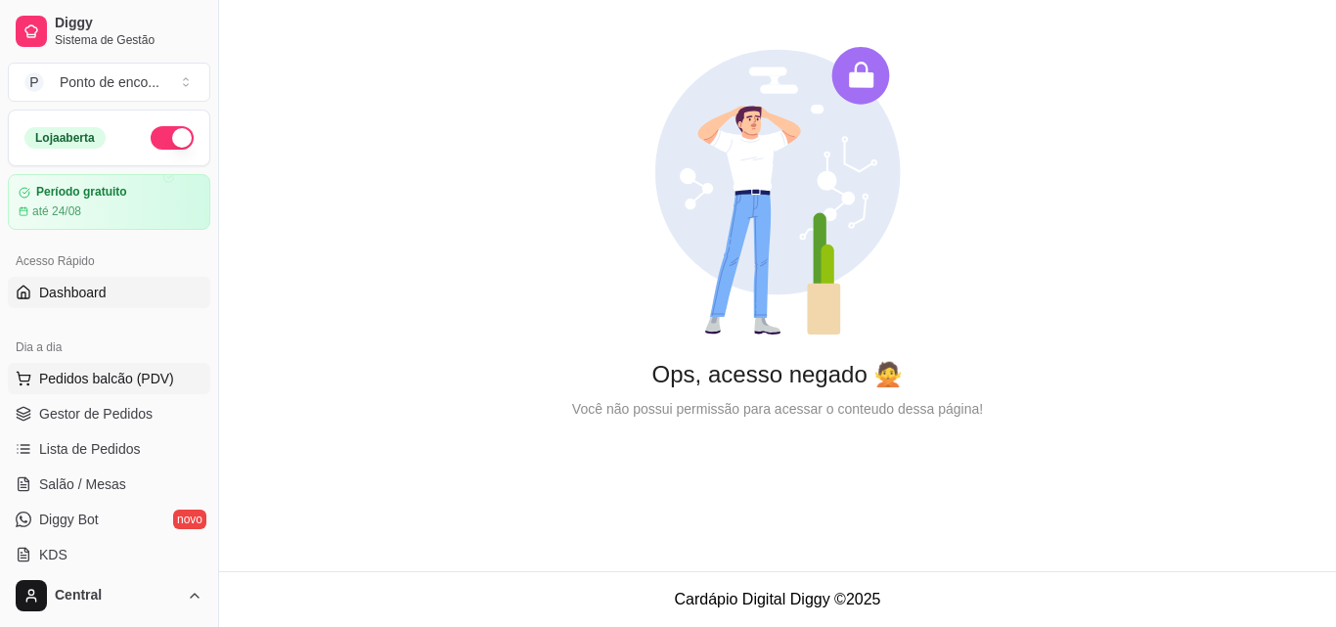
click at [74, 383] on span "Pedidos balcão (PDV)" at bounding box center [106, 379] width 135 height 20
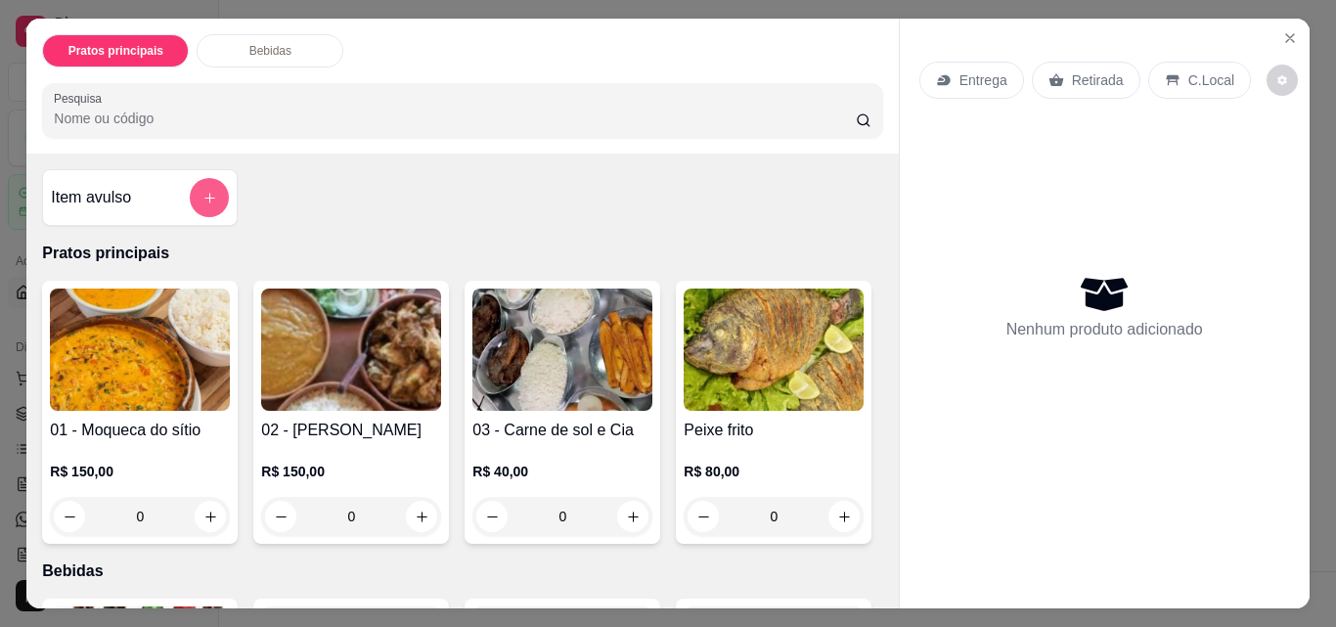
click at [192, 194] on button "add-separate-item" at bounding box center [209, 197] width 39 height 39
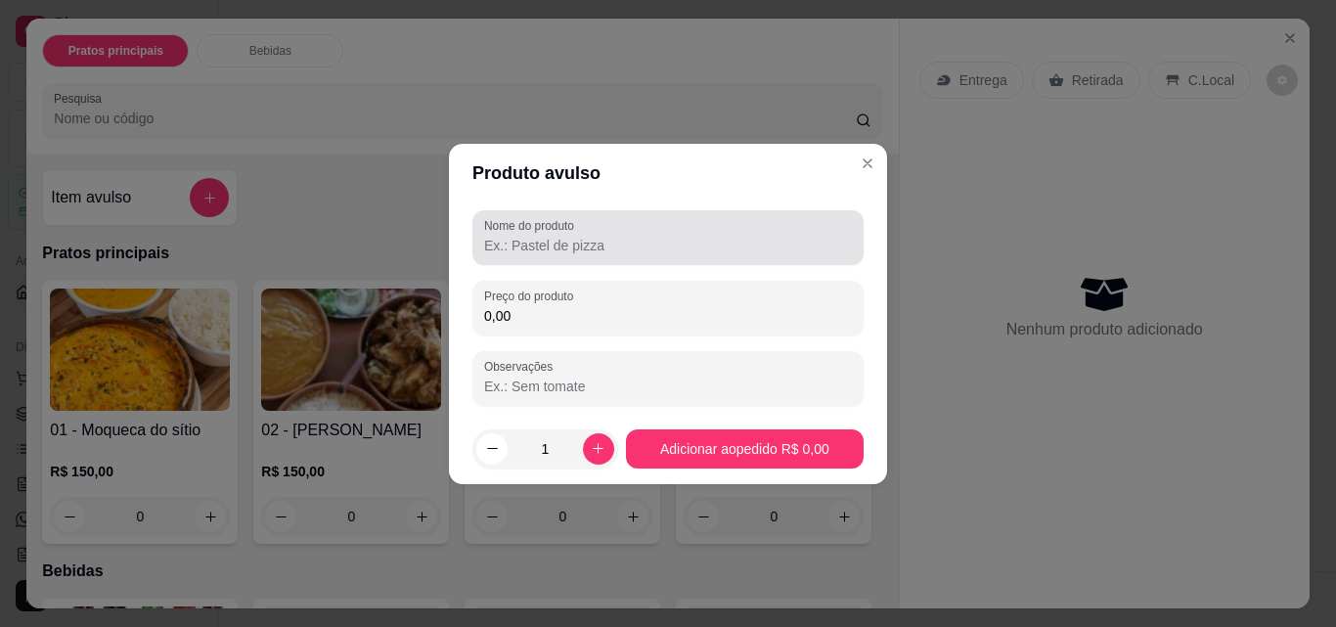
click at [546, 245] on input "Nome do produto" at bounding box center [668, 246] width 368 height 20
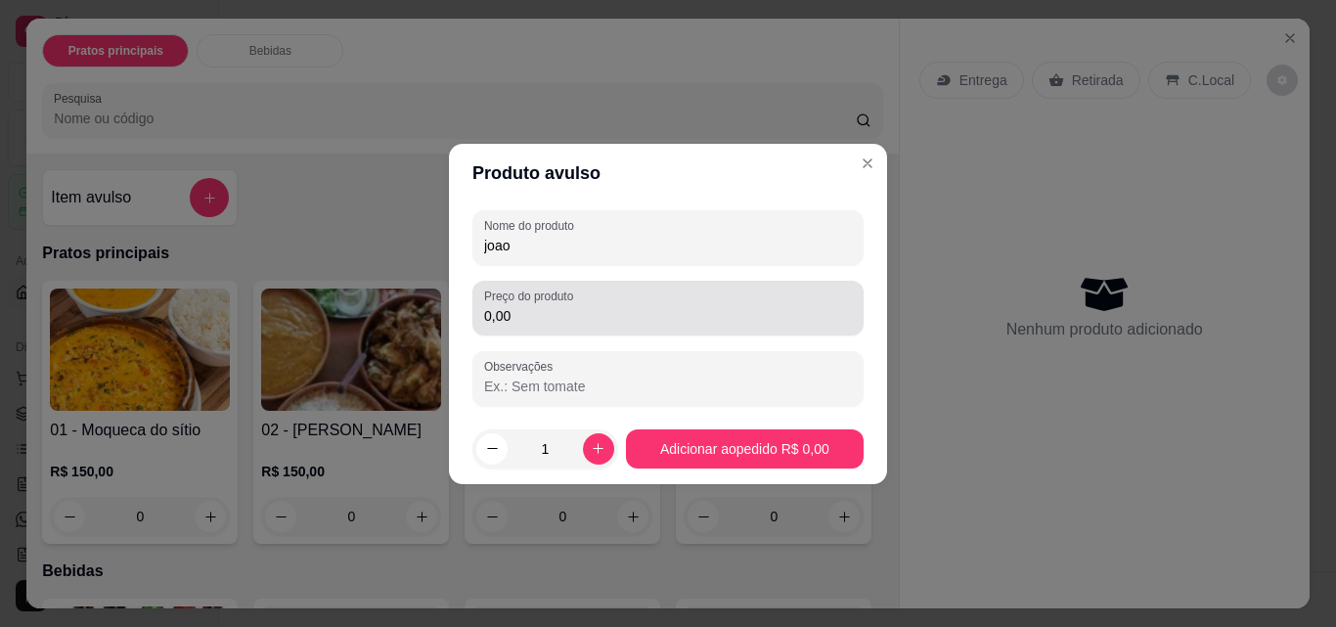
type input "joao"
click at [571, 308] on input "0,00" at bounding box center [668, 316] width 368 height 20
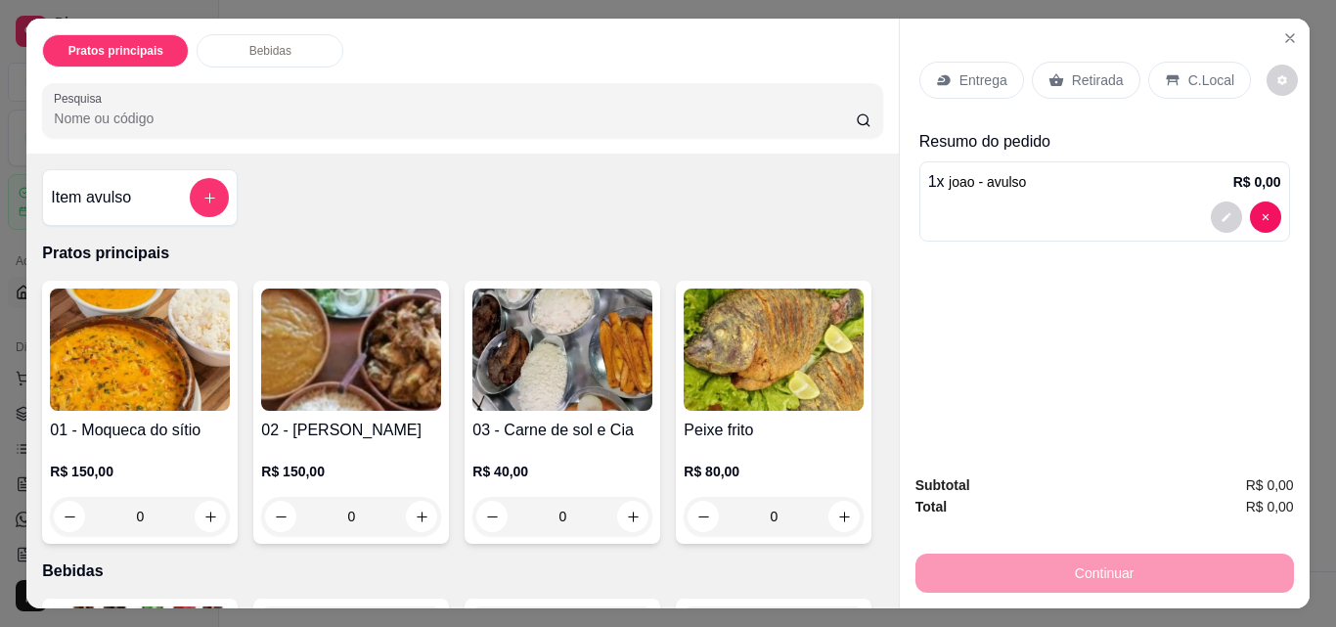
click at [1189, 70] on p "C.Local" at bounding box center [1211, 80] width 46 height 20
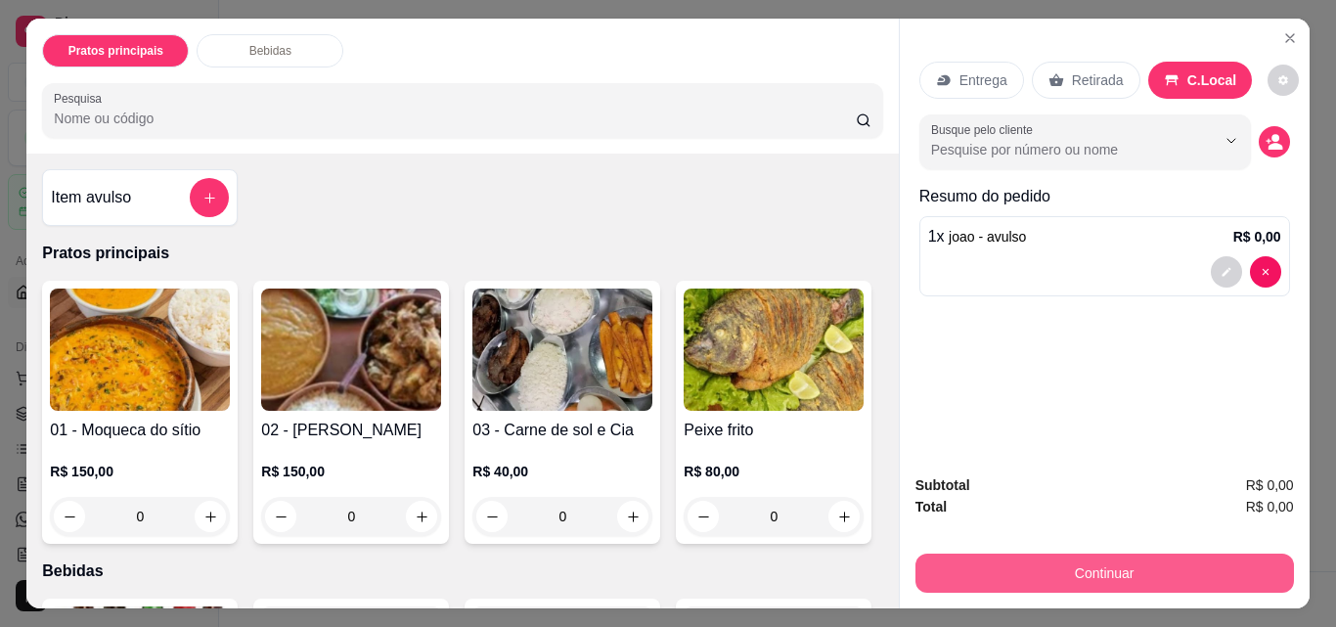
click at [1052, 573] on button "Continuar" at bounding box center [1105, 573] width 379 height 39
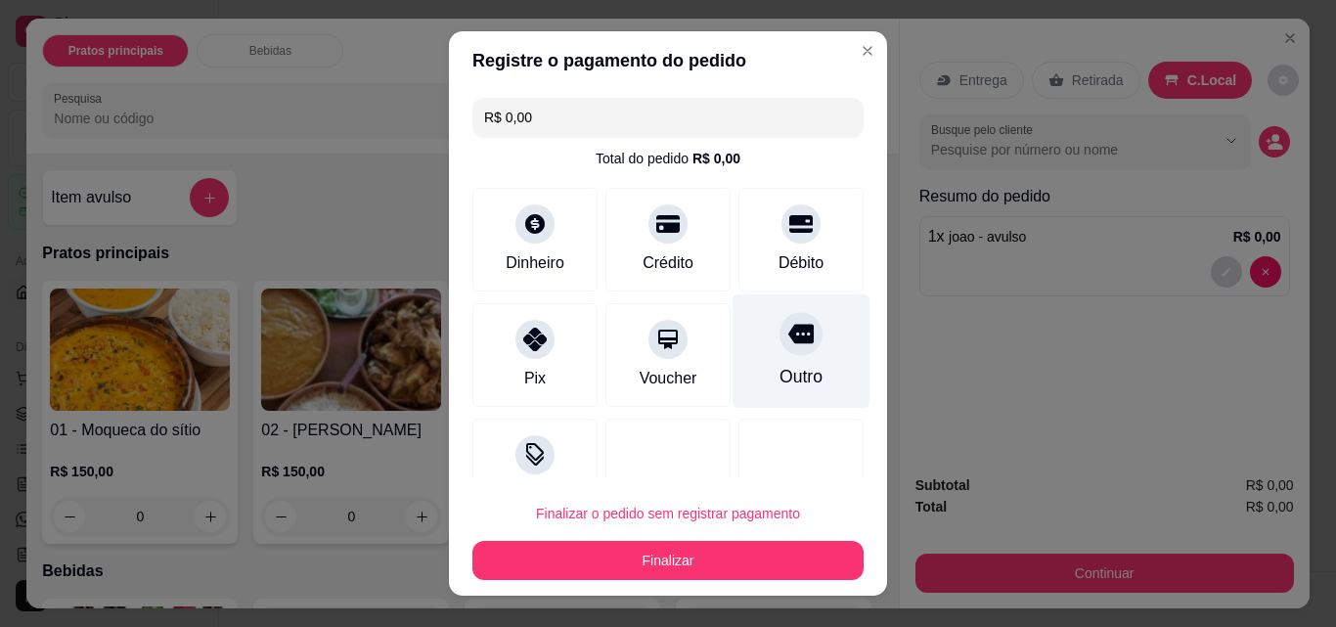
click at [780, 354] on div at bounding box center [801, 333] width 43 height 43
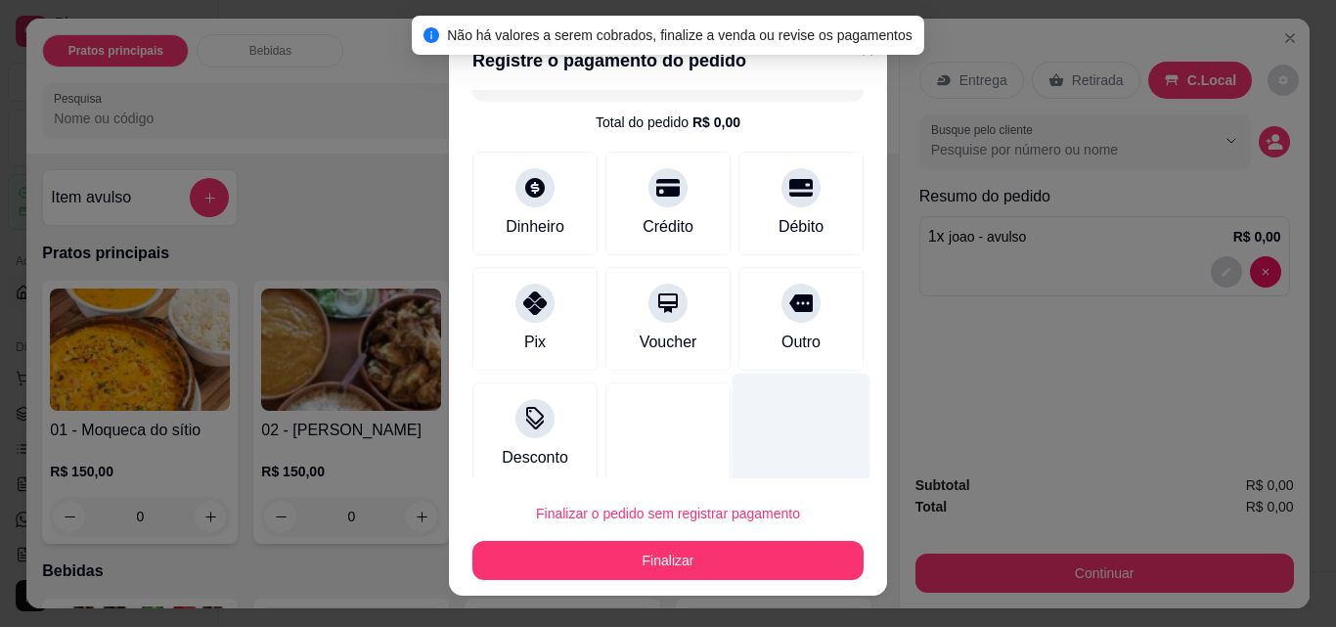
scroll to position [52, 0]
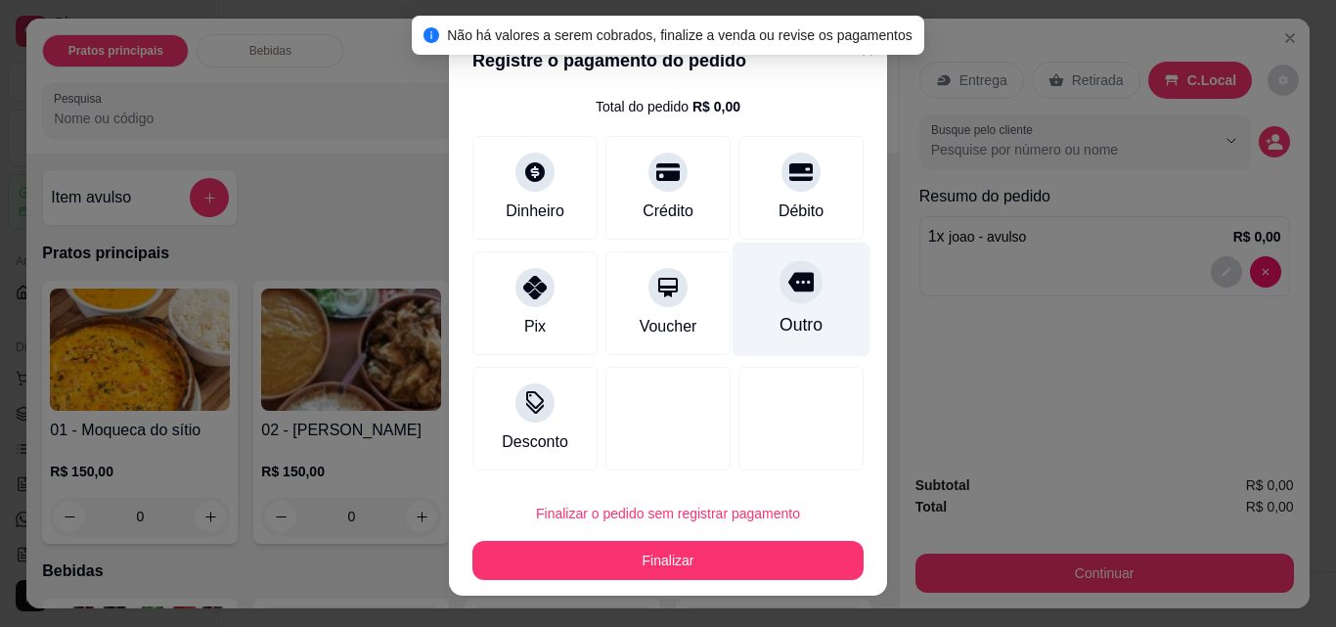
click at [780, 314] on div "Outro" at bounding box center [801, 324] width 43 height 25
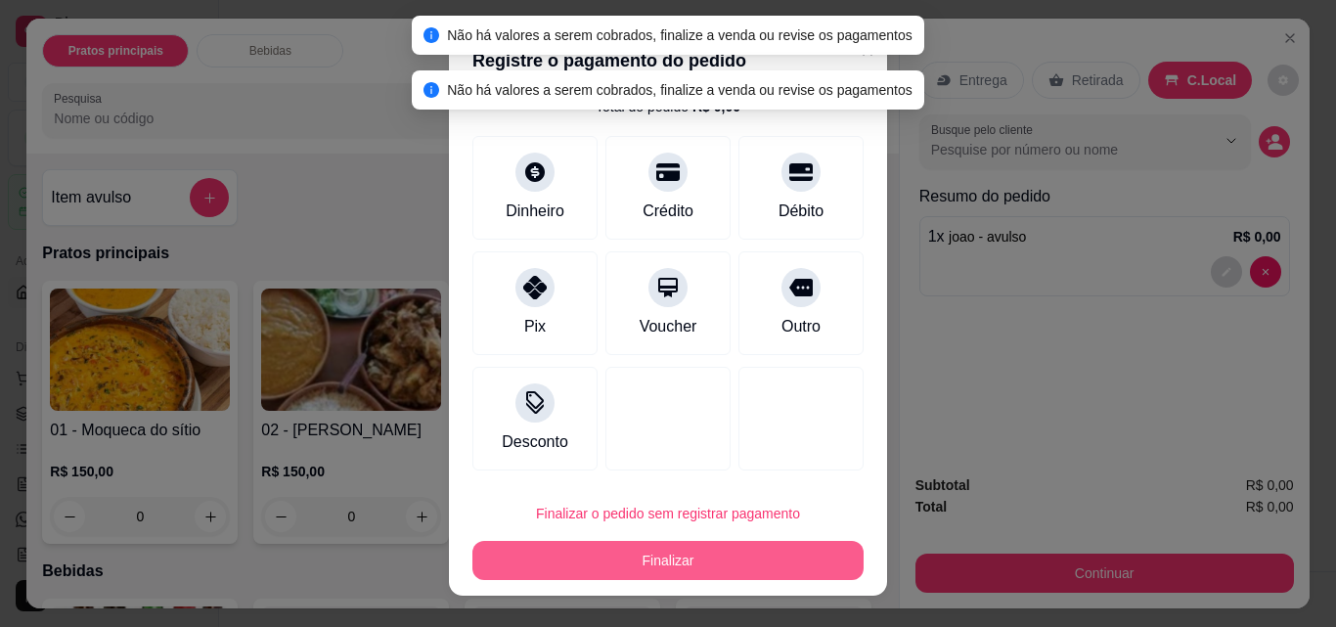
click at [655, 555] on button "Finalizar" at bounding box center [667, 560] width 391 height 39
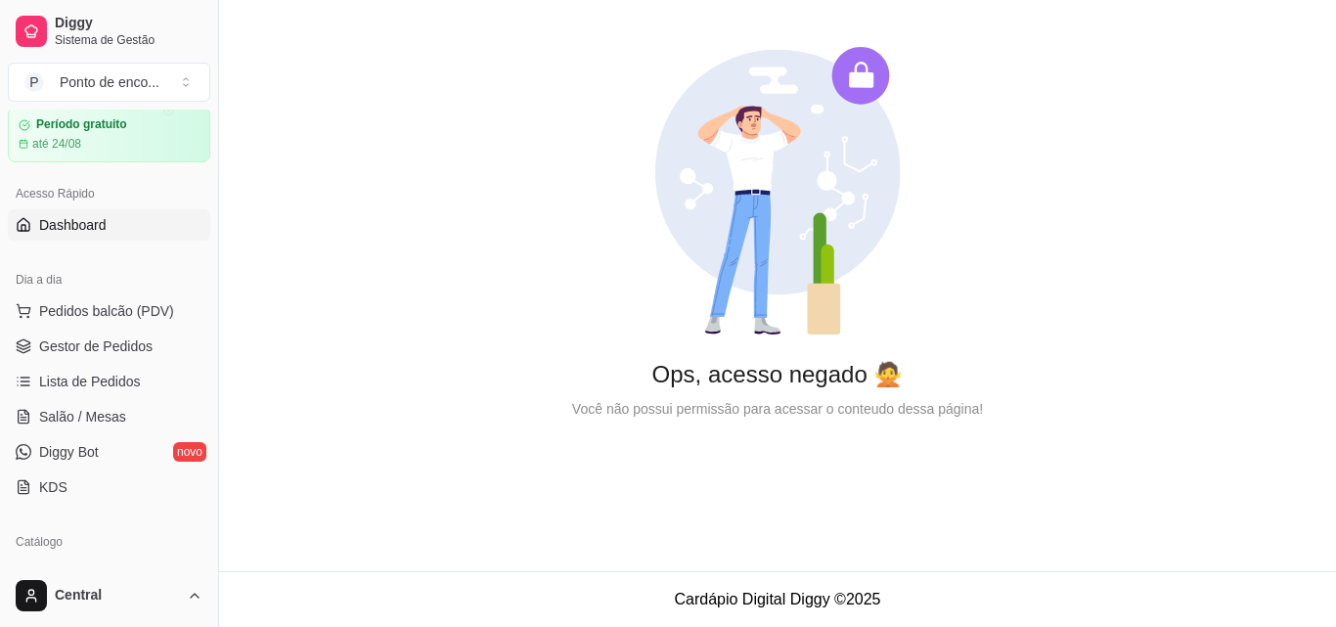
scroll to position [98, 0]
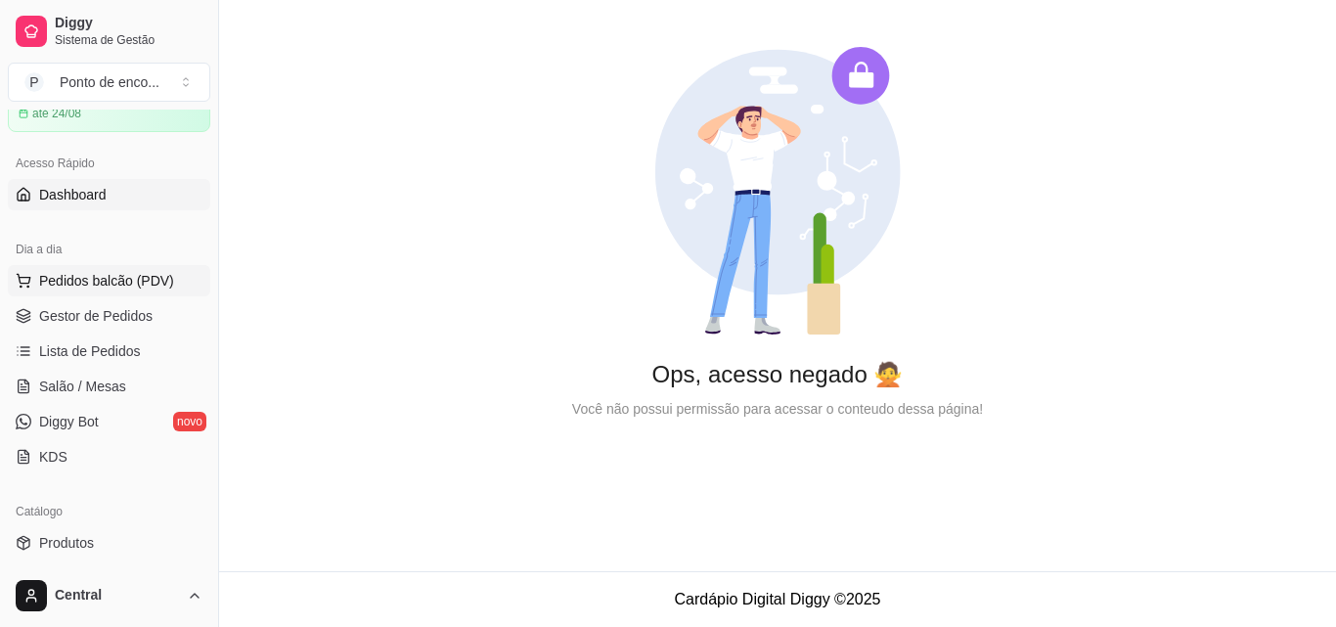
click at [112, 276] on span "Pedidos balcão (PDV)" at bounding box center [106, 281] width 135 height 20
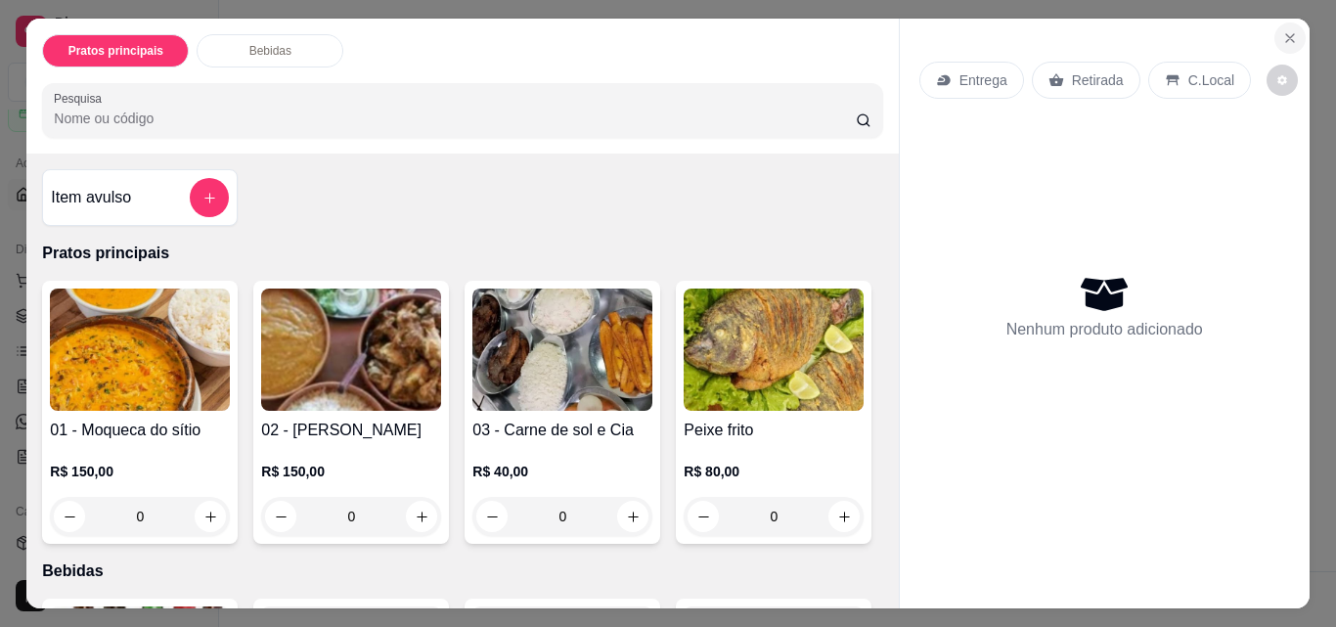
click at [1275, 36] on button "Close" at bounding box center [1290, 37] width 31 height 31
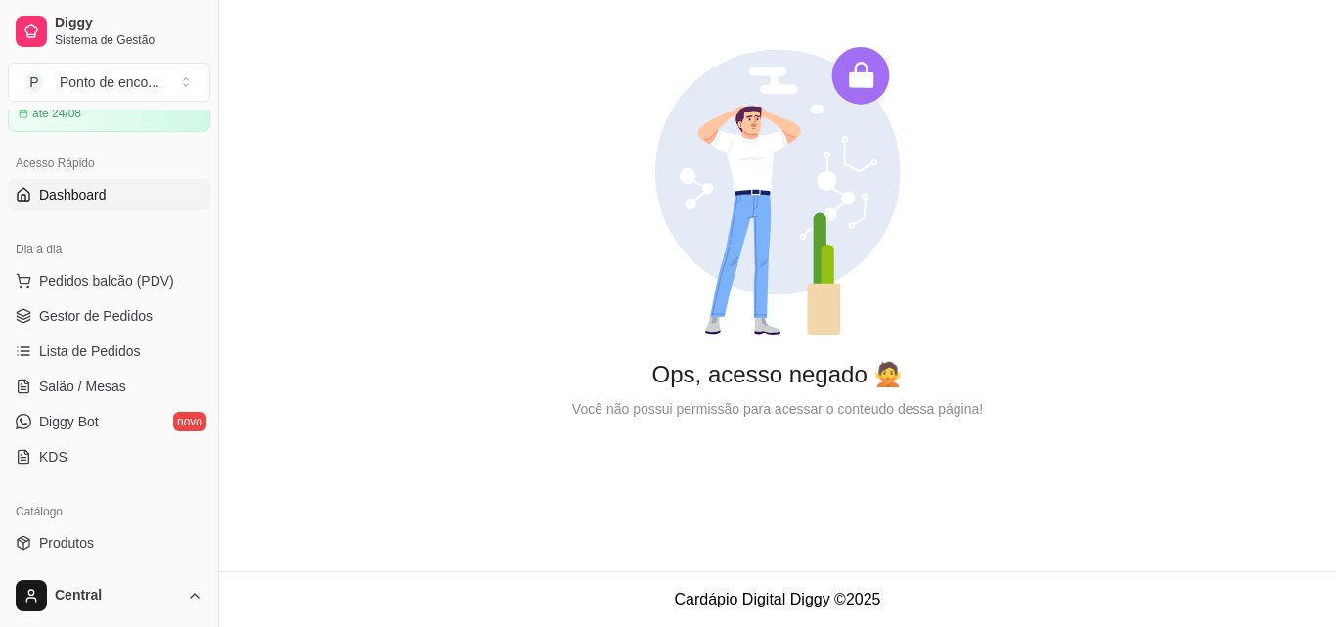
click at [411, 167] on div "Ops, acesso negado 🙅 Você não possui permissão para acessar o conteudo dessa pá…" at bounding box center [777, 233] width 1117 height 467
click at [106, 293] on button "Pedidos balcão (PDV)" at bounding box center [109, 280] width 202 height 31
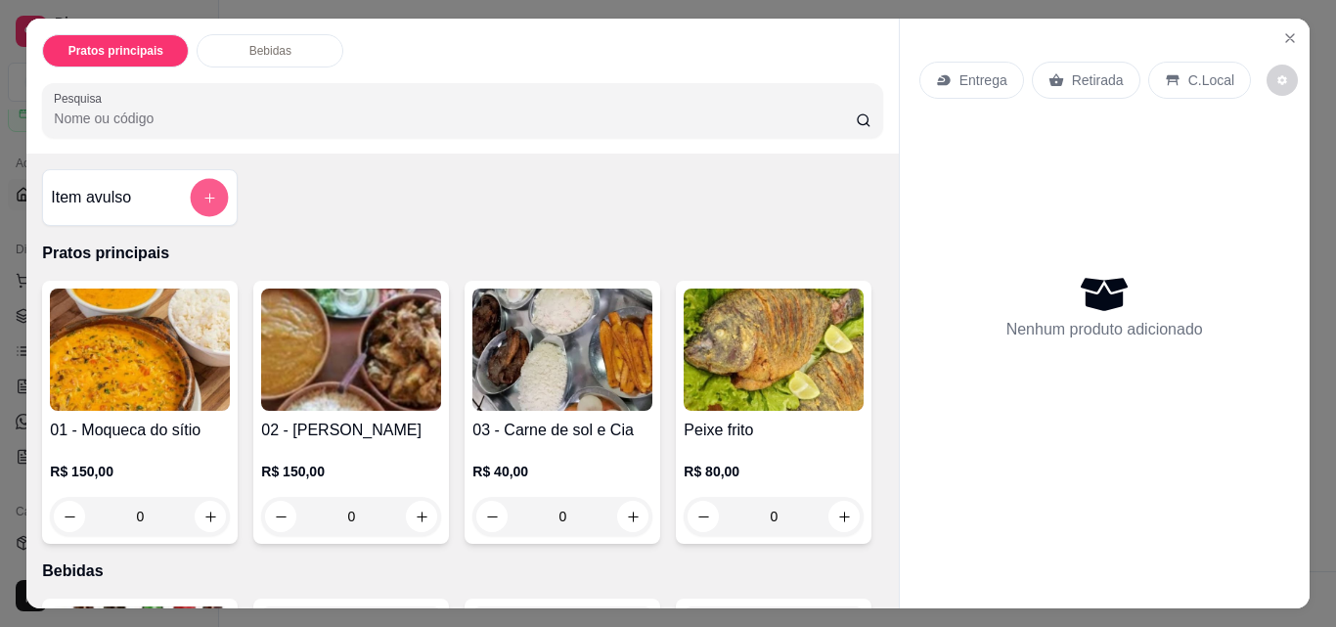
click at [200, 179] on button "add-separate-item" at bounding box center [210, 198] width 38 height 38
